Goal: Transaction & Acquisition: Purchase product/service

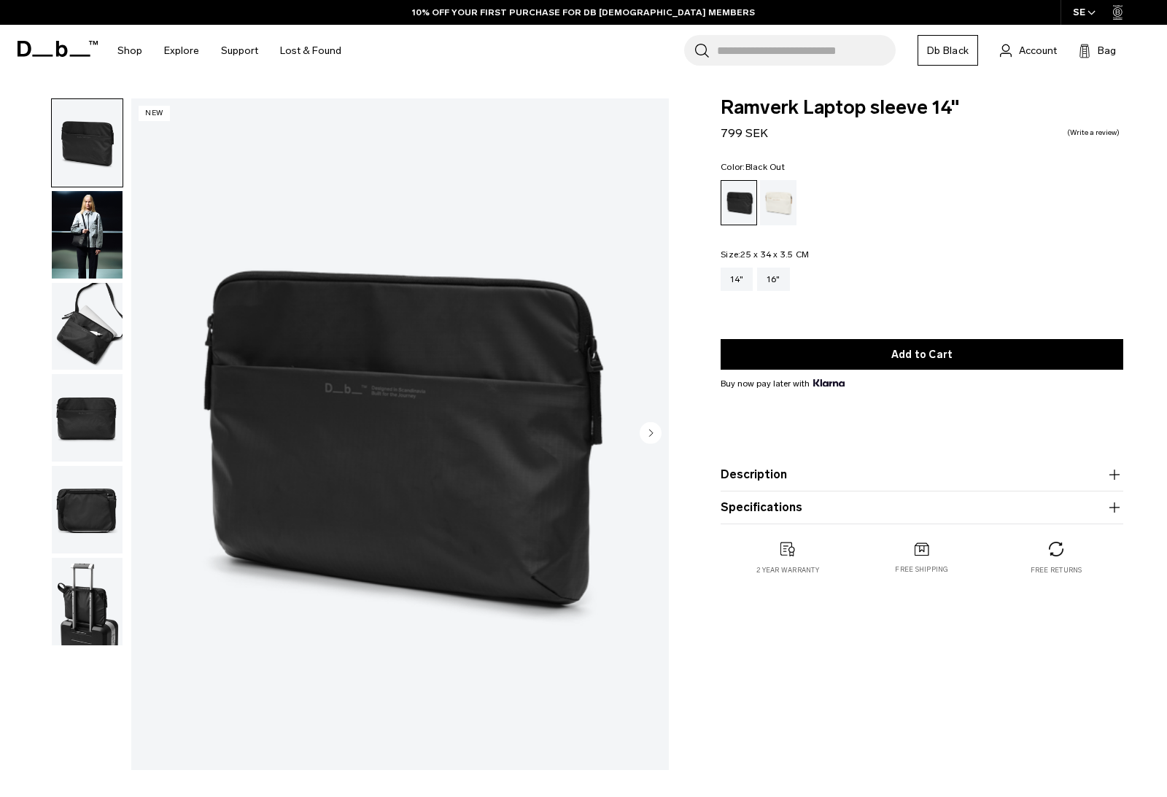
click at [88, 244] on img "button" at bounding box center [87, 235] width 71 height 88
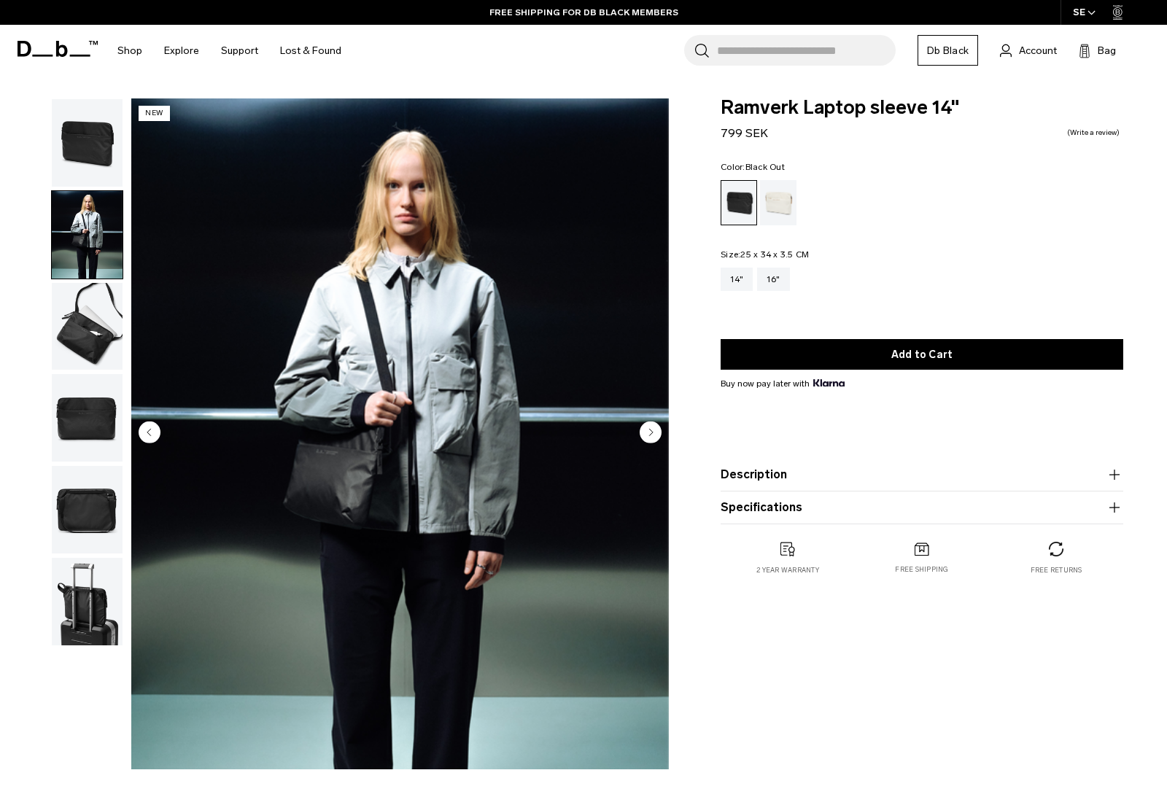
click at [93, 349] on img "button" at bounding box center [87, 327] width 71 height 88
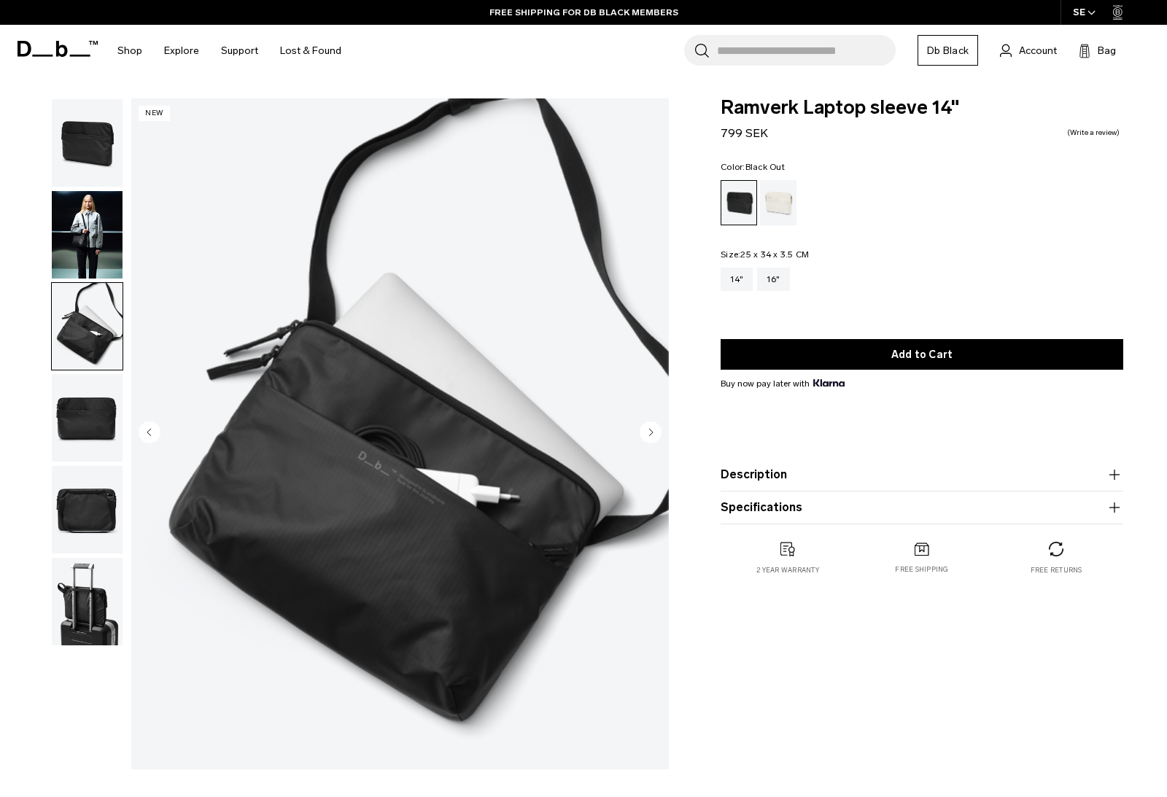
click at [86, 417] on img "button" at bounding box center [87, 418] width 71 height 88
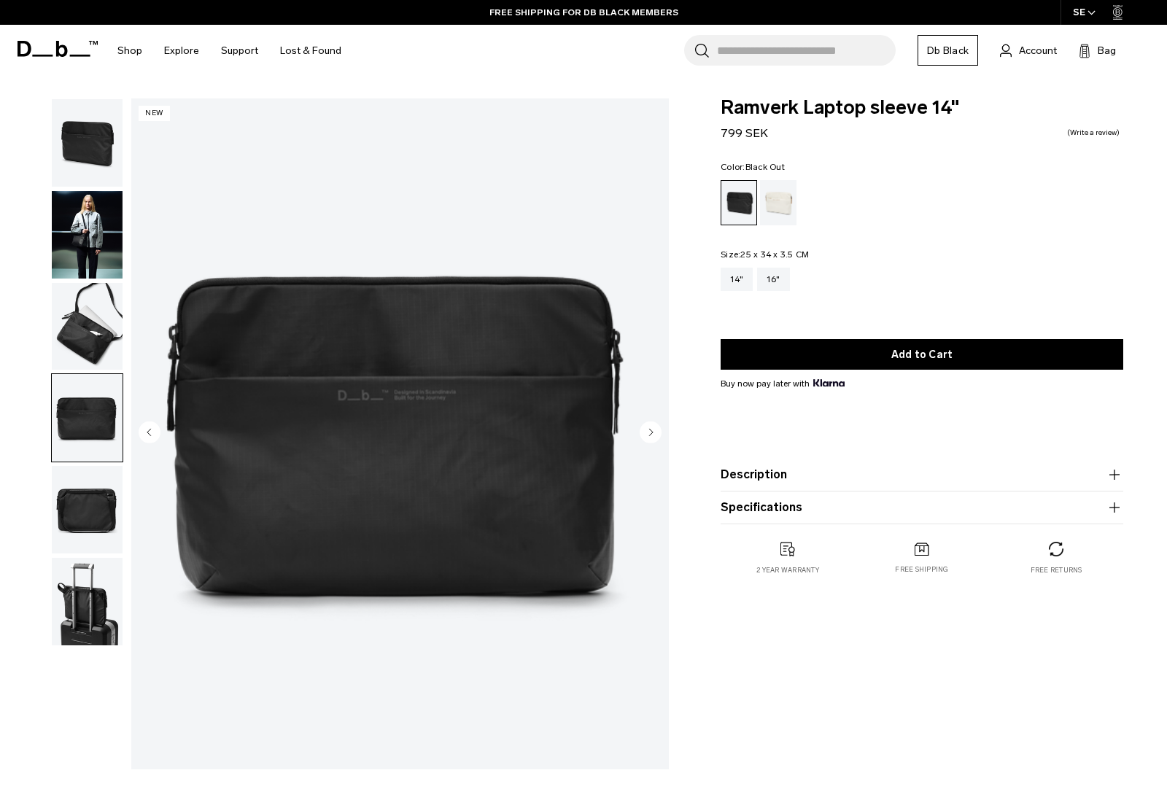
click at [88, 521] on img "button" at bounding box center [87, 510] width 71 height 88
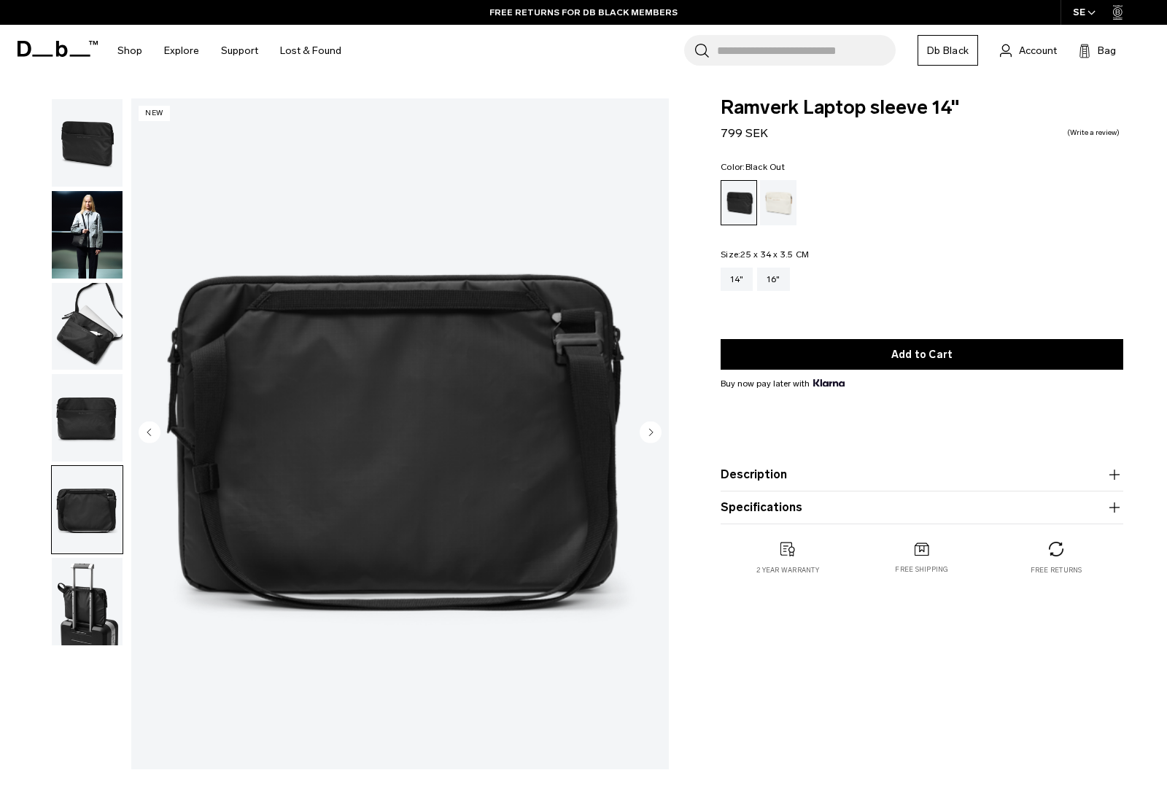
click at [88, 334] on img "button" at bounding box center [87, 327] width 71 height 88
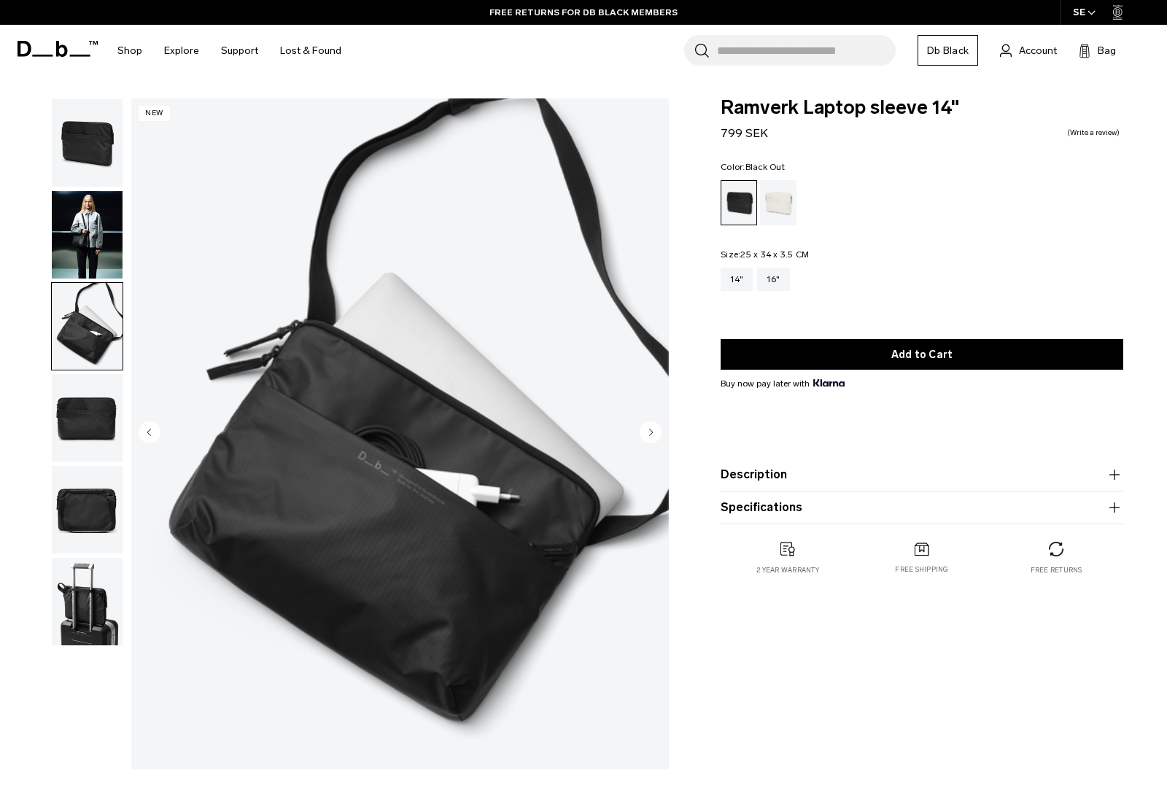
click at [81, 614] on img "button" at bounding box center [87, 602] width 71 height 88
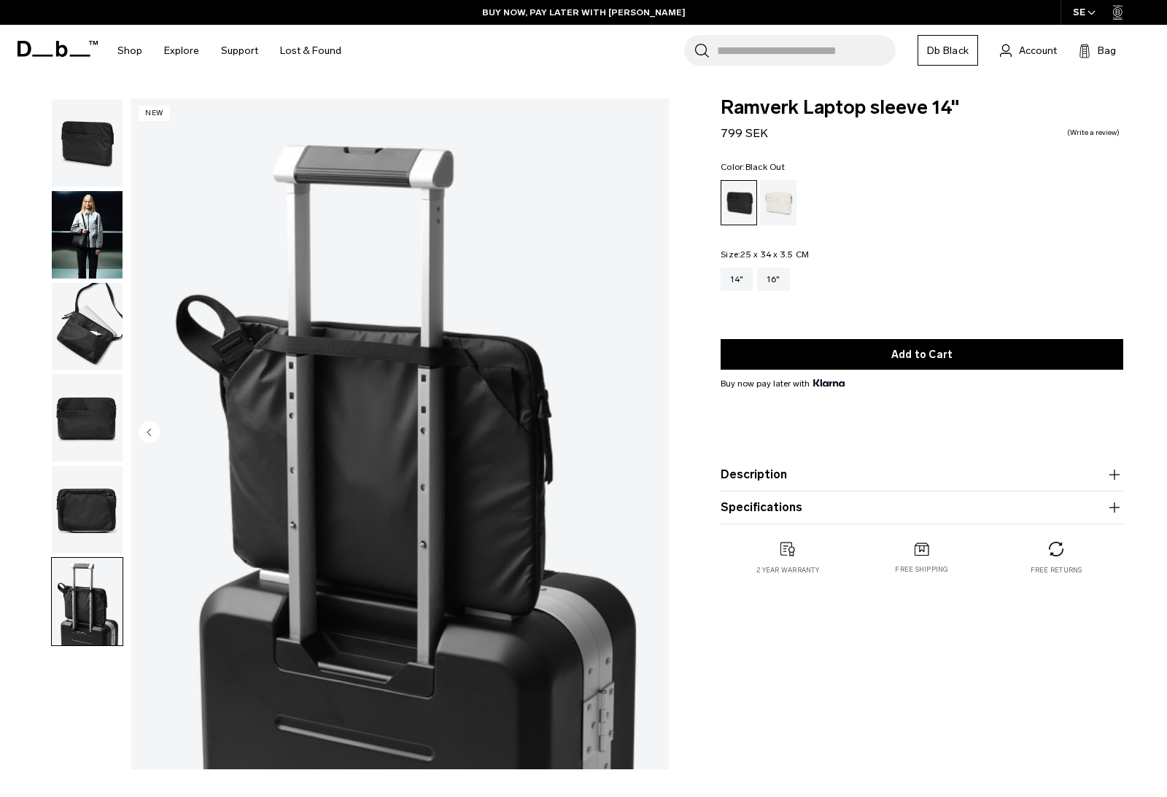
click at [1081, 355] on button "Add to Cart" at bounding box center [922, 354] width 403 height 31
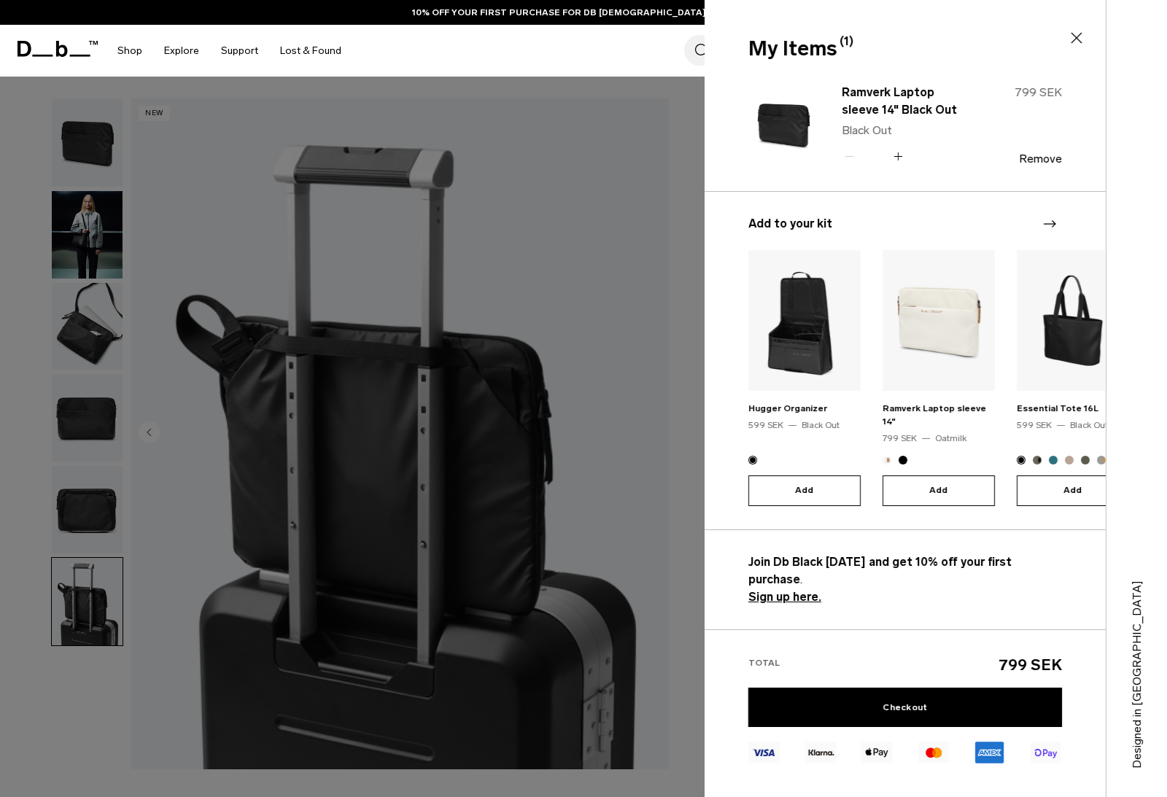
click at [1015, 688] on link "Checkout" at bounding box center [905, 707] width 314 height 39
